Goal: Transaction & Acquisition: Purchase product/service

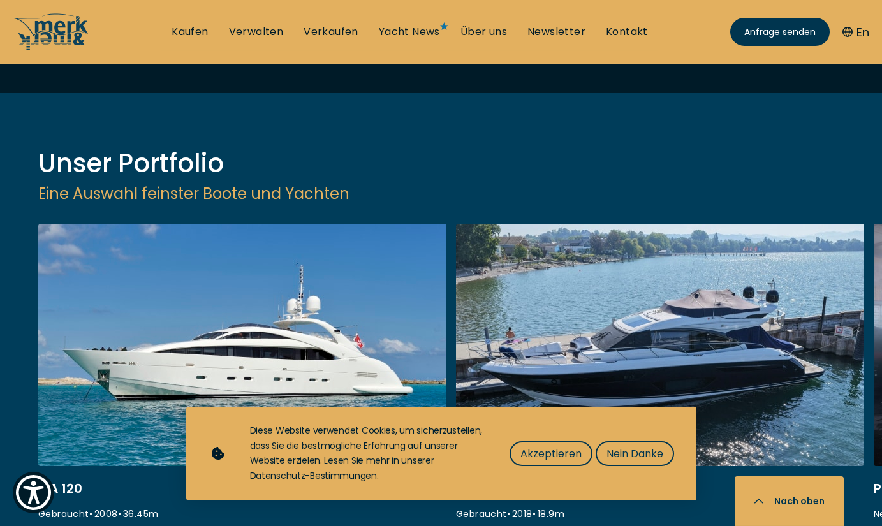
scroll to position [1782, 0]
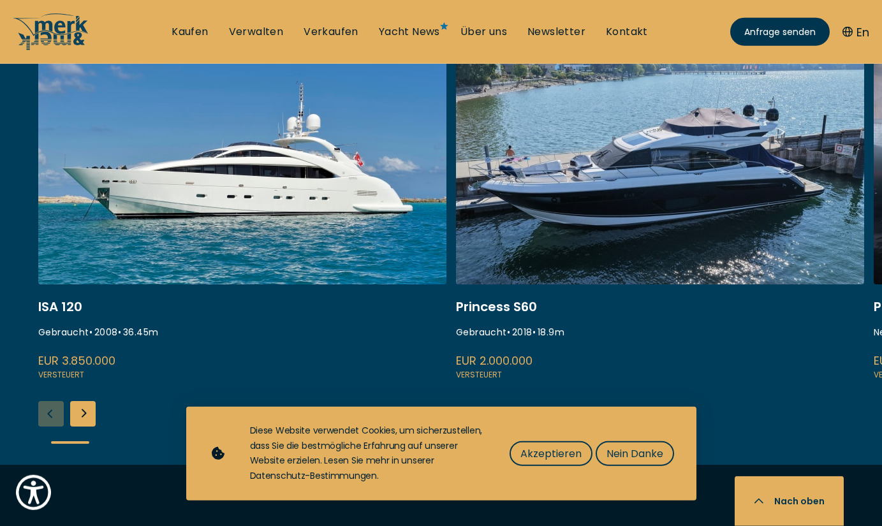
click at [87, 401] on div "Next slide" at bounding box center [82, 413] width 25 height 25
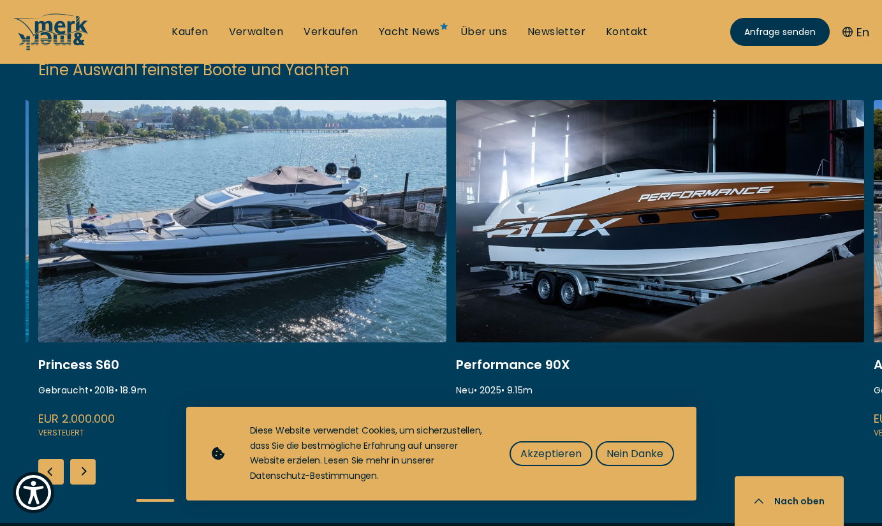
scroll to position [1636, 0]
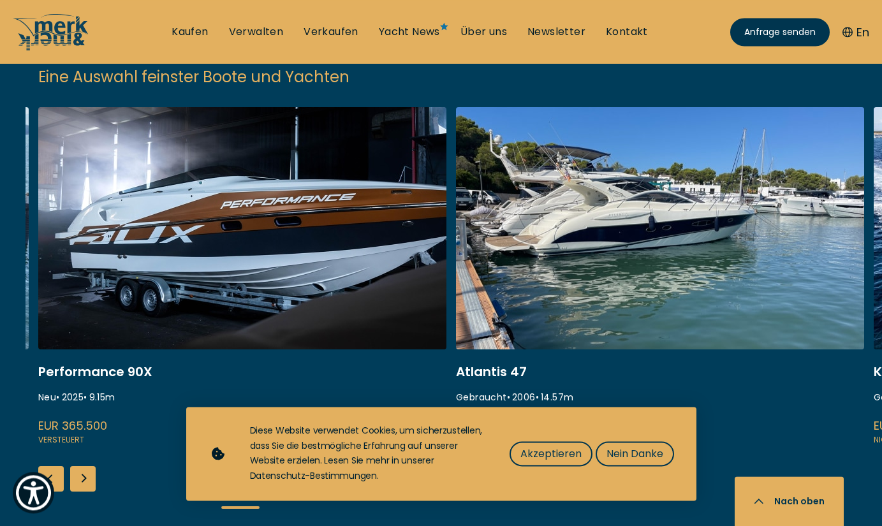
scroll to position [1643, 0]
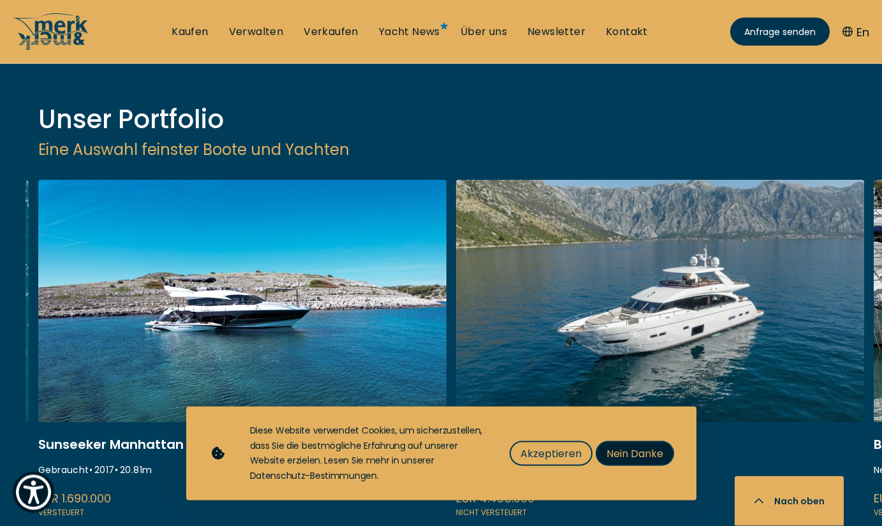
click at [628, 456] on span "Nein Danke" at bounding box center [634, 454] width 57 height 16
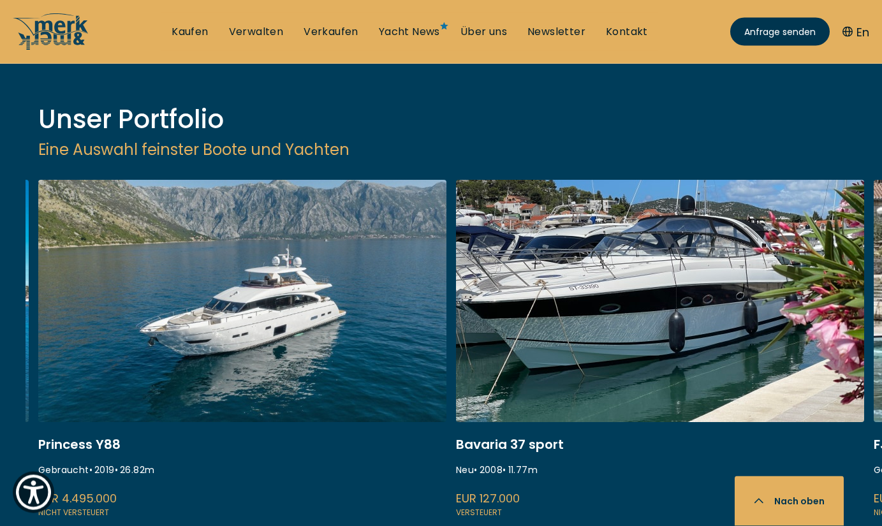
click at [240, 243] on link at bounding box center [242, 350] width 408 height 340
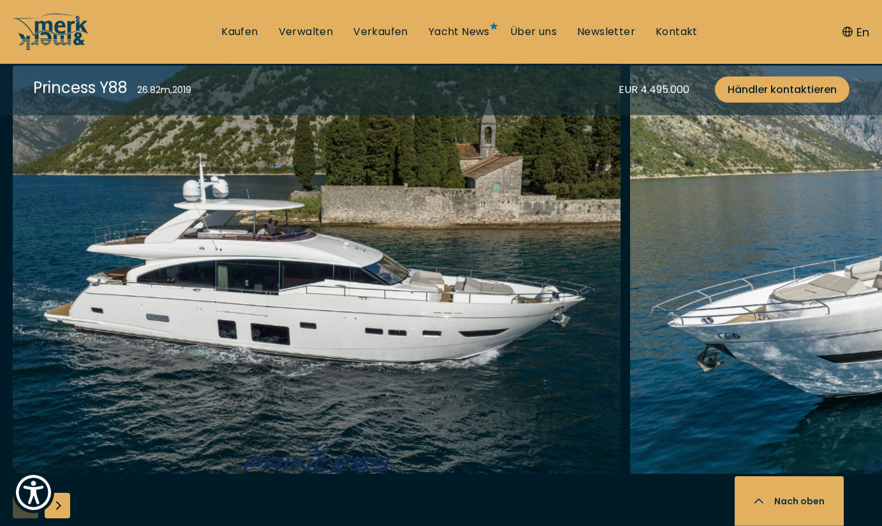
scroll to position [1544, 0]
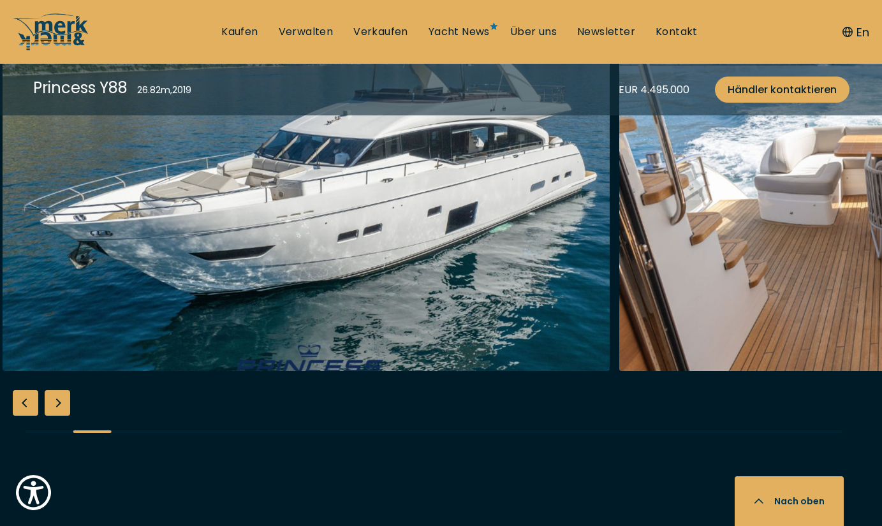
click at [120, 310] on img "button" at bounding box center [306, 167] width 607 height 408
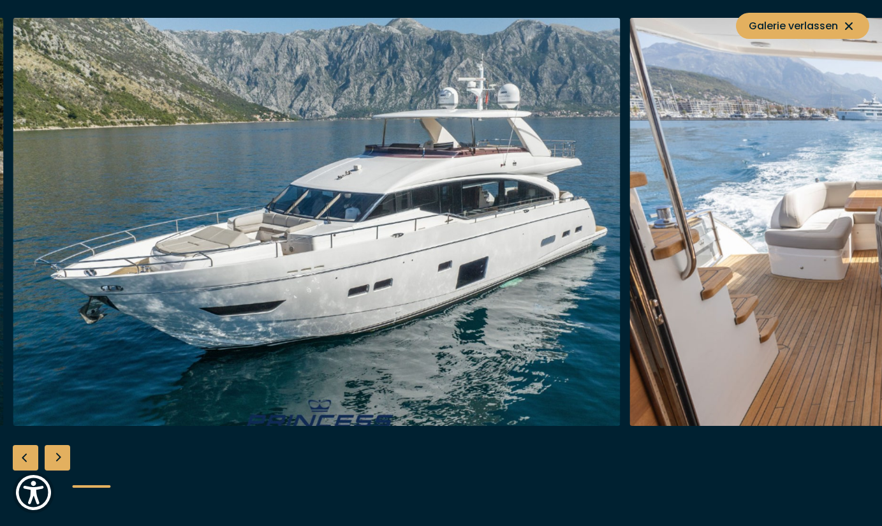
click at [64, 454] on div "Next slide" at bounding box center [57, 457] width 25 height 25
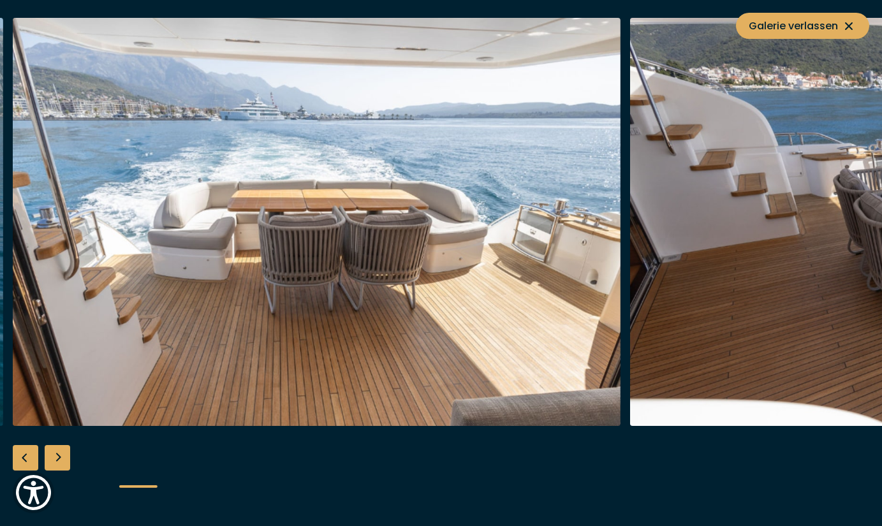
click at [64, 454] on div "Next slide" at bounding box center [57, 457] width 25 height 25
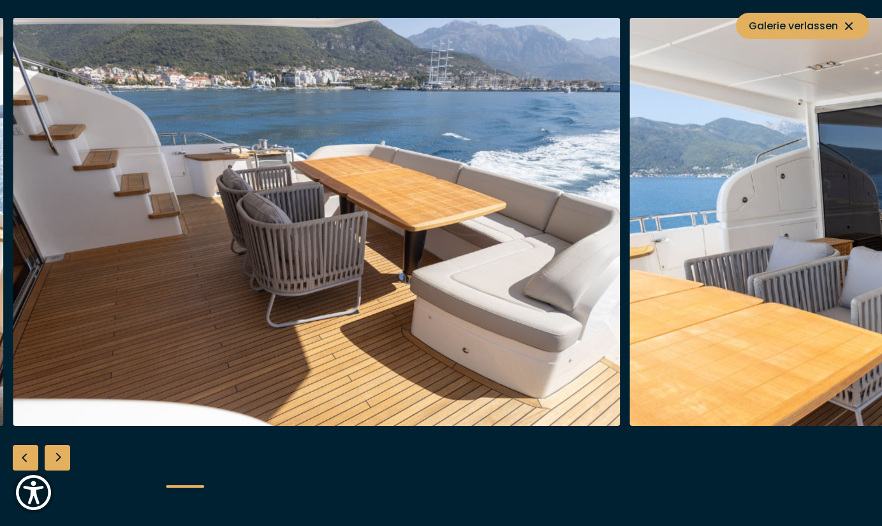
click at [64, 454] on div "Next slide" at bounding box center [57, 457] width 25 height 25
